Goal: Information Seeking & Learning: Check status

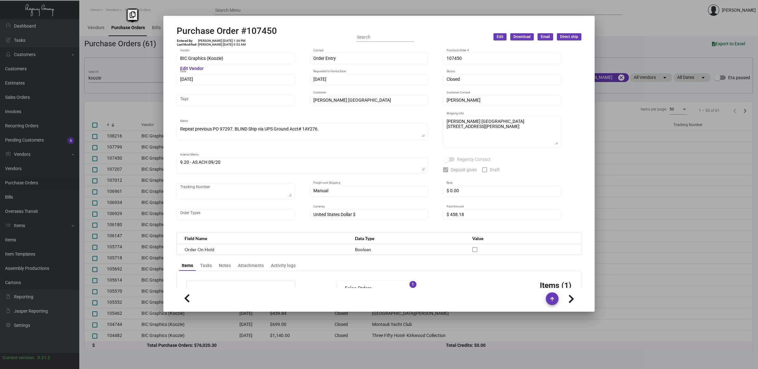
click at [138, 217] on div at bounding box center [379, 184] width 758 height 369
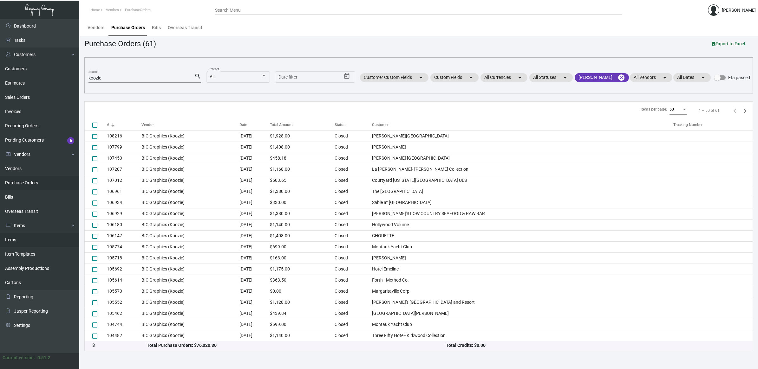
click at [23, 246] on link "Items" at bounding box center [39, 240] width 79 height 14
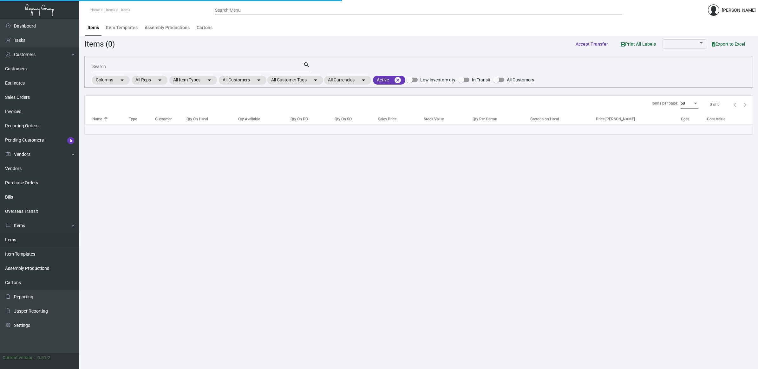
click at [23, 246] on link "Items" at bounding box center [39, 240] width 79 height 14
click at [124, 63] on div "Search" at bounding box center [197, 67] width 211 height 10
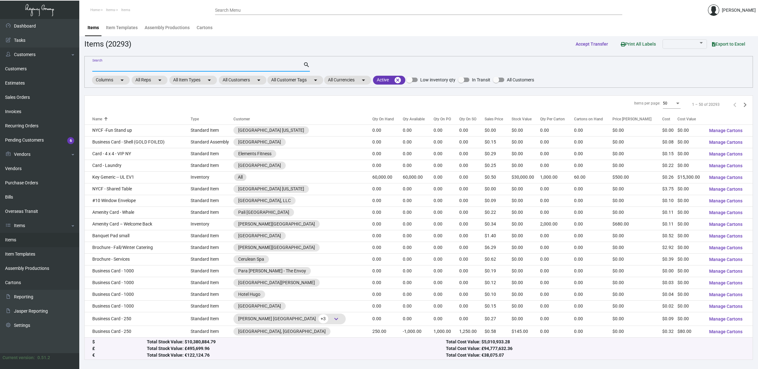
click at [120, 67] on input "Search" at bounding box center [197, 66] width 211 height 5
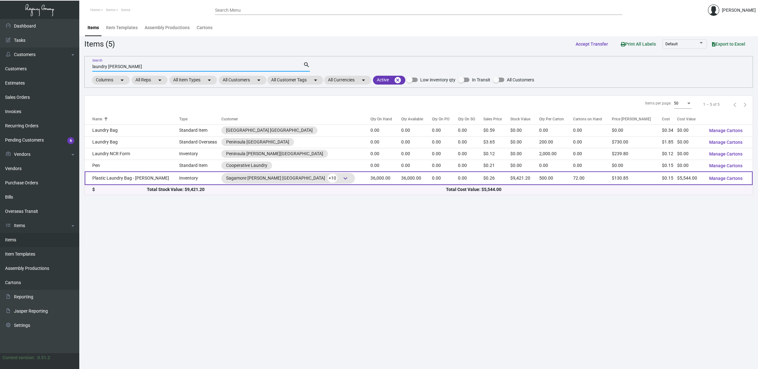
type input "laundry [PERSON_NAME]"
click at [119, 181] on td "Plastic Laundry Bag - [PERSON_NAME]" at bounding box center [132, 179] width 94 height 14
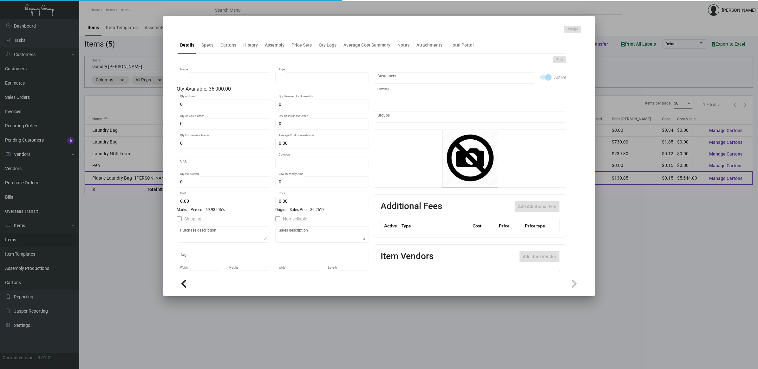
type input "Plastic Laundry Bag - [PERSON_NAME]"
type input "Inventory"
type input "36,000"
type input "$ 6.468"
type input "Inventory"
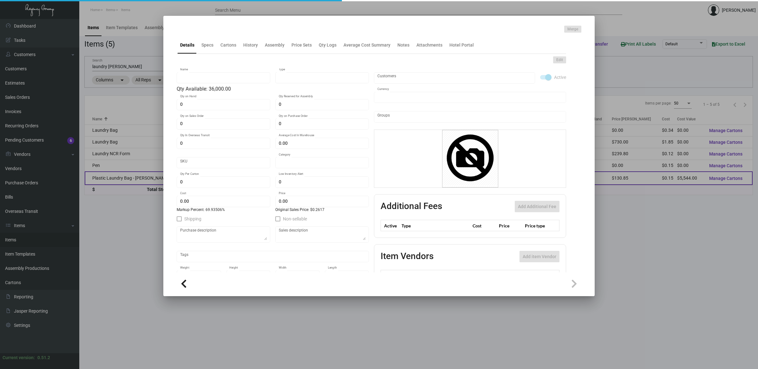
type input "500"
type input "$ 0.154"
type input "$ 0.2617"
checkbox input "true"
type input "United States Dollar $"
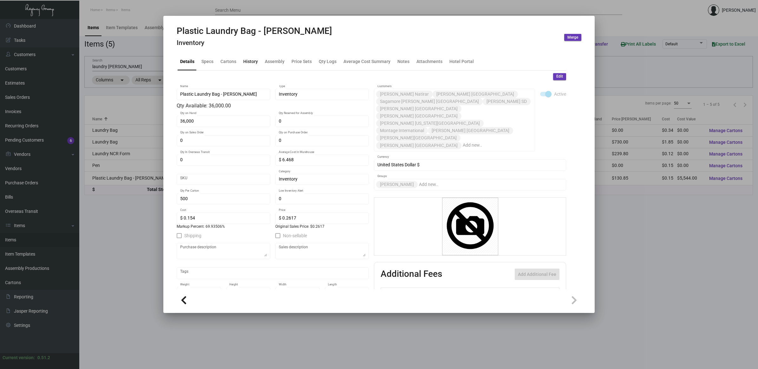
click at [255, 62] on div "History" at bounding box center [250, 61] width 15 height 7
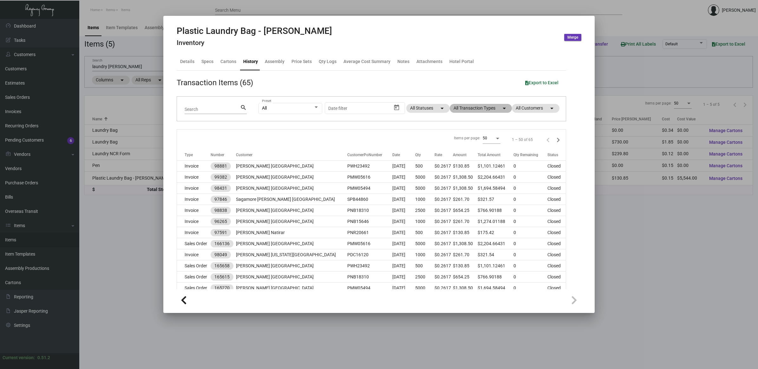
click at [472, 112] on mat-chip "All Transaction Types arrow_drop_down" at bounding box center [481, 108] width 62 height 9
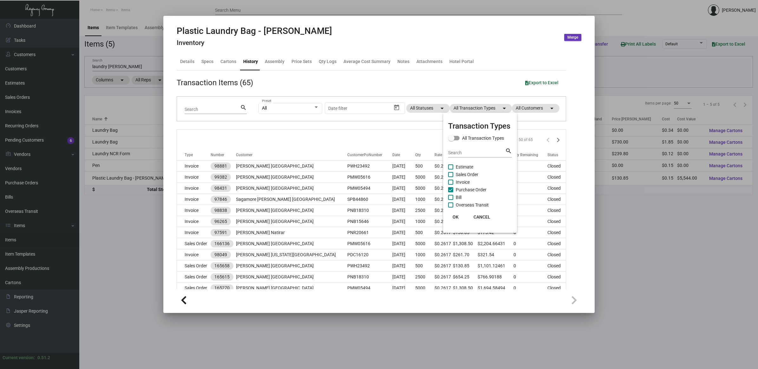
click at [484, 186] on span "Purchase Order" at bounding box center [471, 190] width 31 height 8
click at [451, 192] on input "Purchase Order" at bounding box center [450, 192] width 0 height 0
click at [484, 187] on span "Purchase Order" at bounding box center [471, 190] width 31 height 8
click at [451, 192] on input "Purchase Order" at bounding box center [450, 192] width 0 height 0
checkbox input "true"
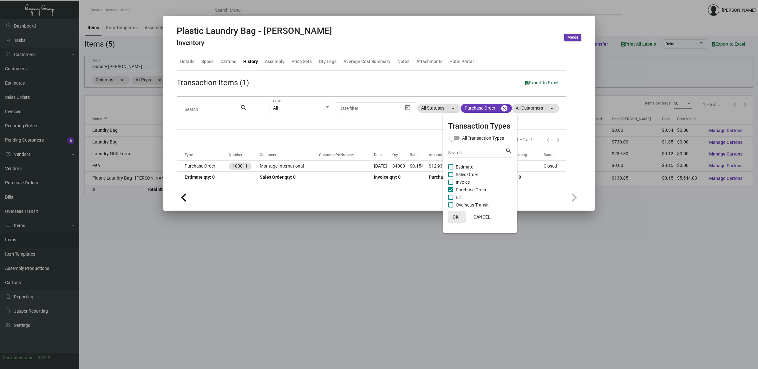
click at [461, 216] on button "OK" at bounding box center [455, 216] width 20 height 11
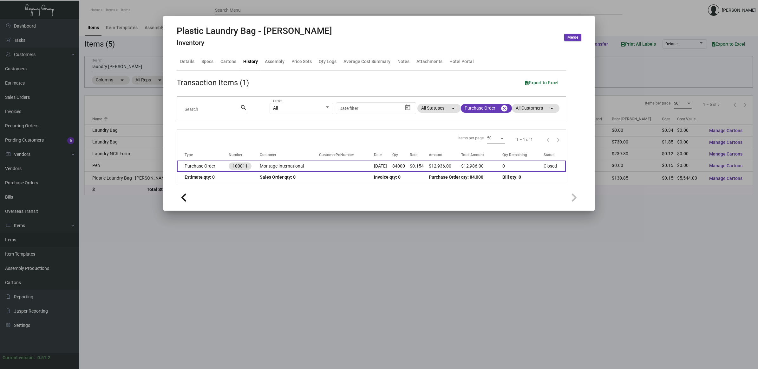
click at [414, 171] on td "$0.154" at bounding box center [419, 166] width 19 height 11
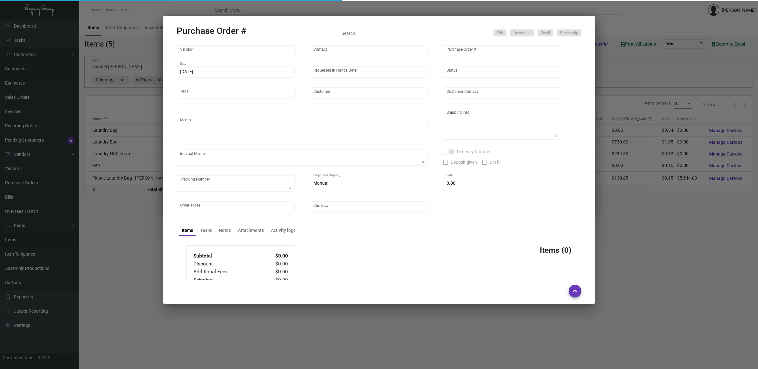
type input "POLY-PAK INDUSTRIES"
type input "[PERSON_NAME]"
type input "100011"
type input "[DATE]"
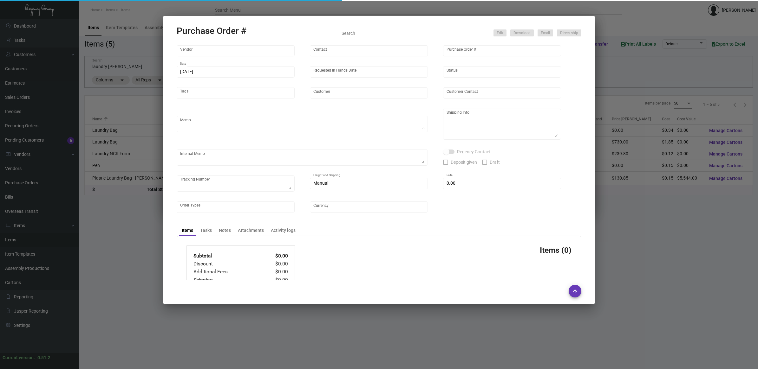
type input "Montage International"
type textarea "Please confirm freight costs before shipping."
type textarea "Regency Group LA [STREET_ADDRESS]"
type textarea "9/19 - 4 pallets, Fast Fre9ight- clearlane trans $1,050.00 - 113477"
checkbox input "true"
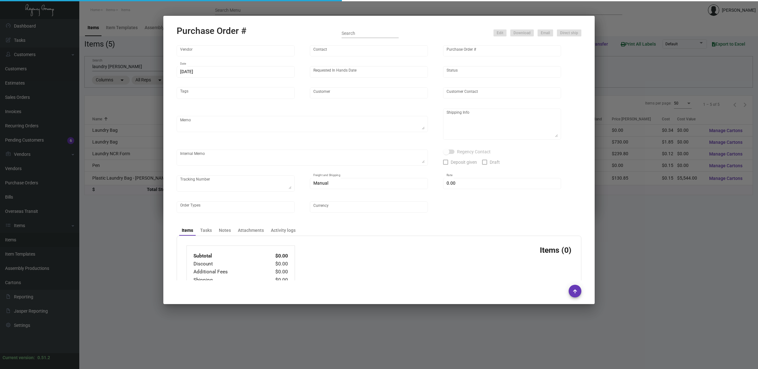
type input "$ 0.00"
type input "United States Dollar $"
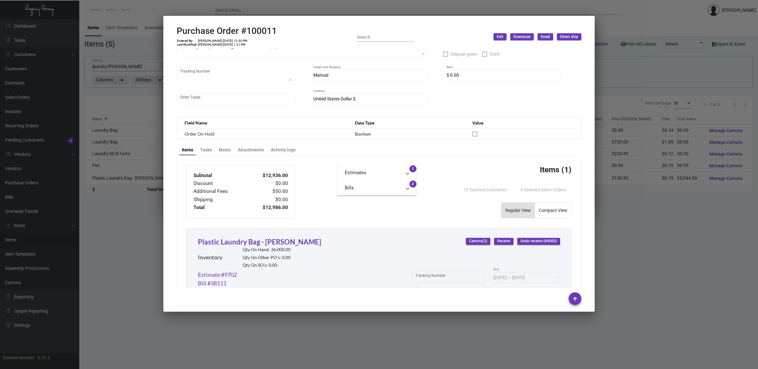
scroll to position [83, 0]
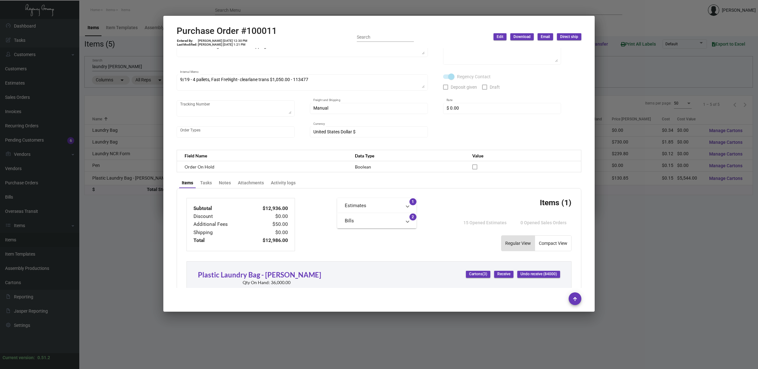
click at [257, 26] on h2 "Purchase Order #100011" at bounding box center [227, 31] width 100 height 11
copy h2 "100011"
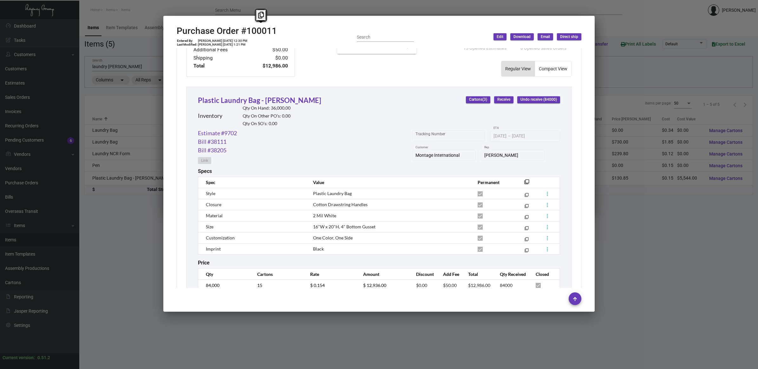
scroll to position [281, 0]
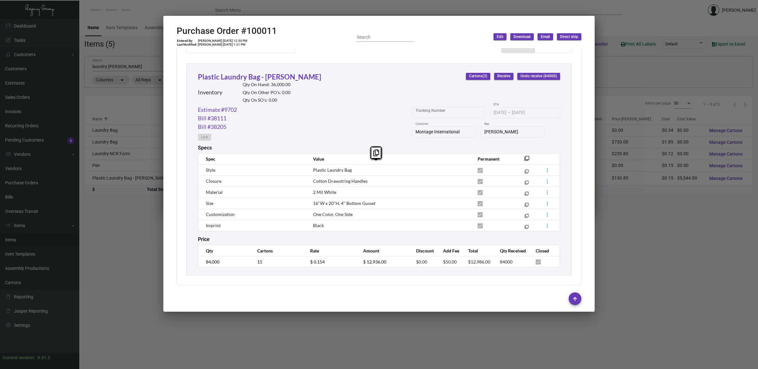
drag, startPoint x: 340, startPoint y: 224, endPoint x: 306, endPoint y: 164, distance: 68.6
click at [306, 165] on tbody "Style Plastic Laundry Bag filter_none Closure Cotton Drawstring Handles filter_…" at bounding box center [379, 198] width 362 height 67
copy tbody "Plastic Laundry Bag filter_none Closure Cotton Drawstring Handles filter_none M…"
click at [253, 24] on mat-dialog-container "Purchase Order #100011 Entered By: [PERSON_NAME] [DATE] 12:30 PM Last Modified:…" at bounding box center [378, 164] width 431 height 296
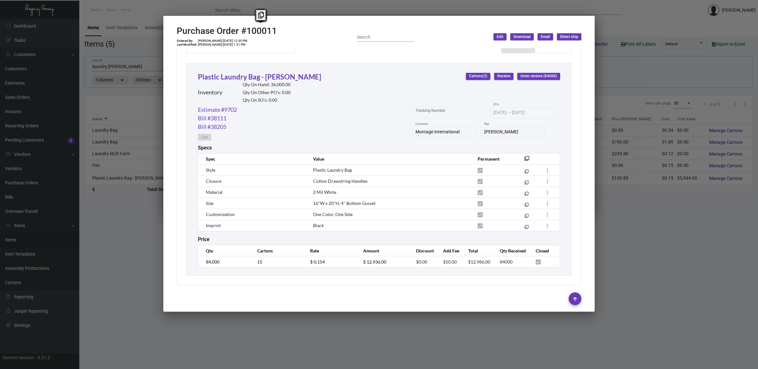
copy h2 "100011"
